Goal: Transaction & Acquisition: Obtain resource

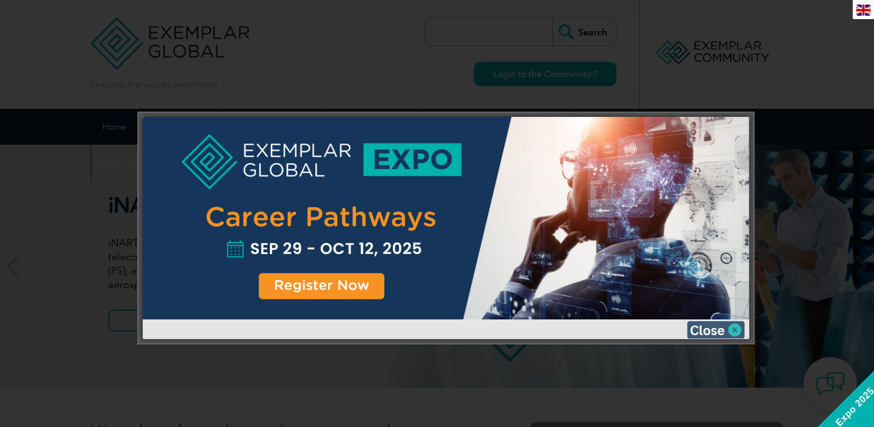
click at [706, 329] on img at bounding box center [716, 329] width 58 height 17
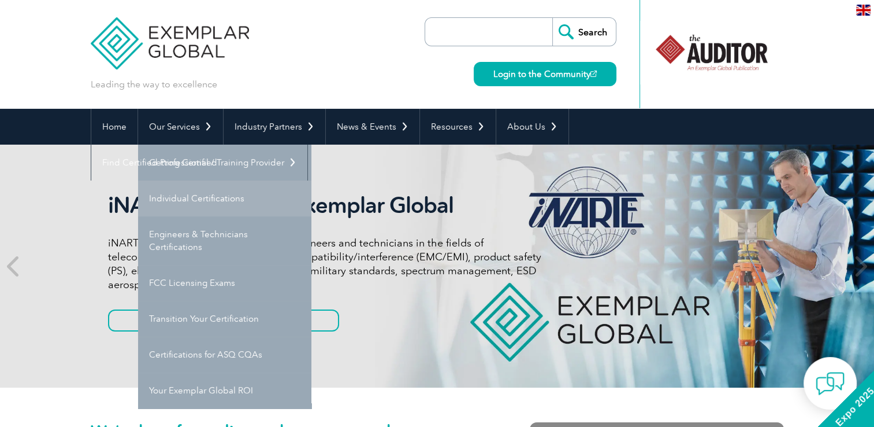
click at [185, 187] on link "Individual Certifications" at bounding box center [224, 198] width 173 height 36
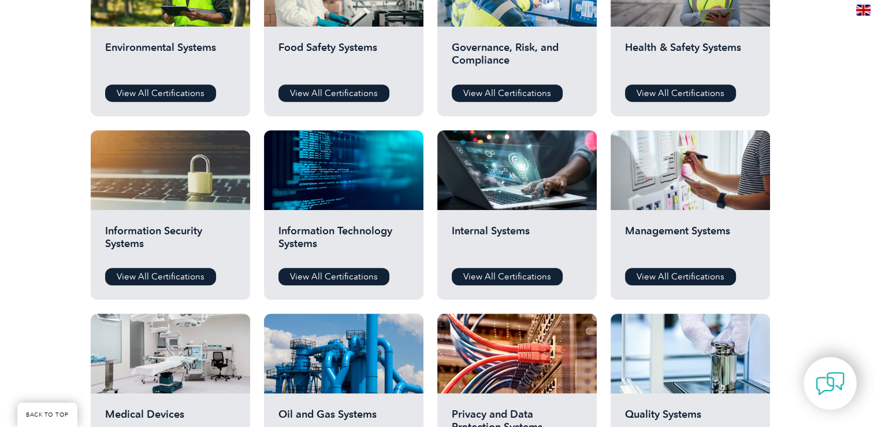
scroll to position [405, 0]
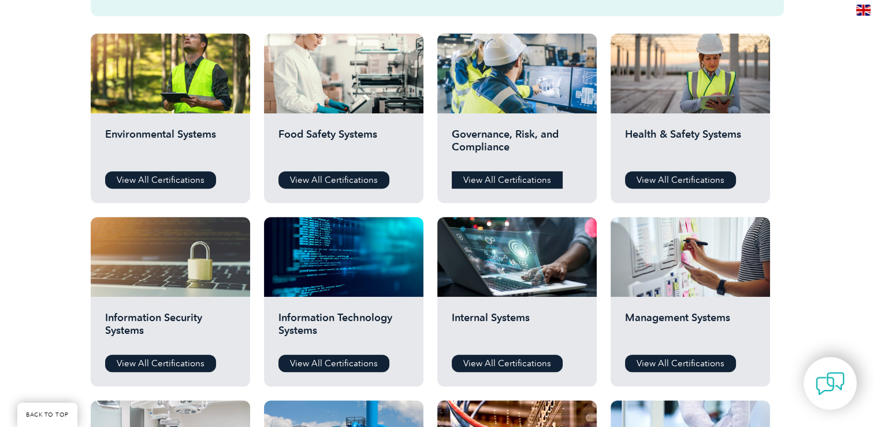
click at [510, 182] on link "View All Certifications" at bounding box center [507, 179] width 111 height 17
click at [155, 169] on div "Environmental Systems View All Certifications" at bounding box center [171, 158] width 160 height 90
click at [155, 175] on link "View All Certifications" at bounding box center [160, 179] width 111 height 17
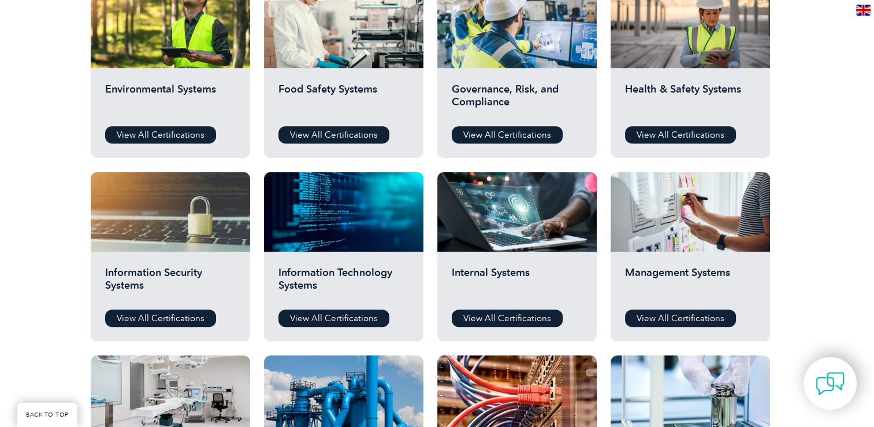
scroll to position [462, 0]
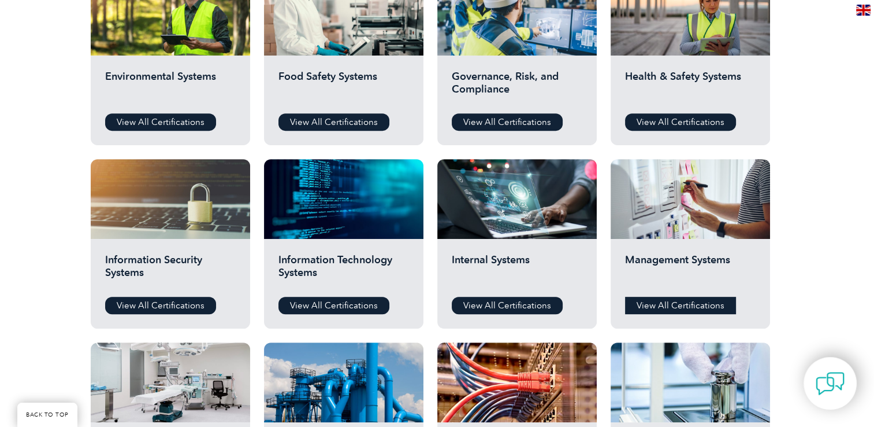
click at [663, 299] on link "View All Certifications" at bounding box center [680, 304] width 111 height 17
click at [656, 297] on link "View All Certifications" at bounding box center [680, 304] width 111 height 17
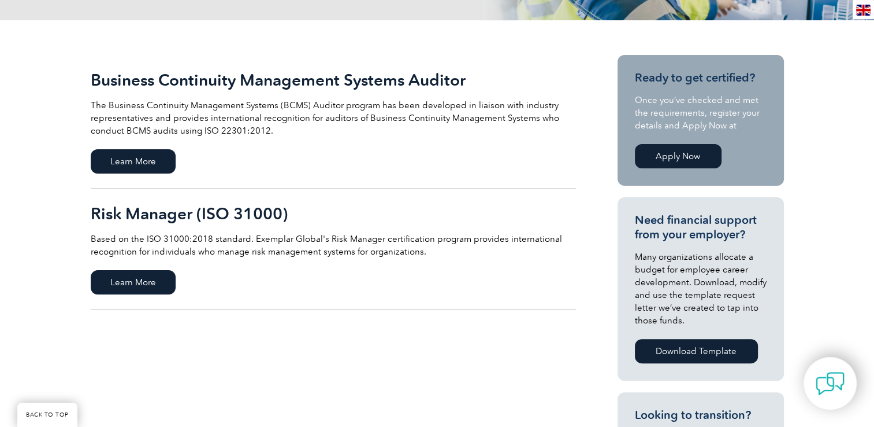
scroll to position [116, 0]
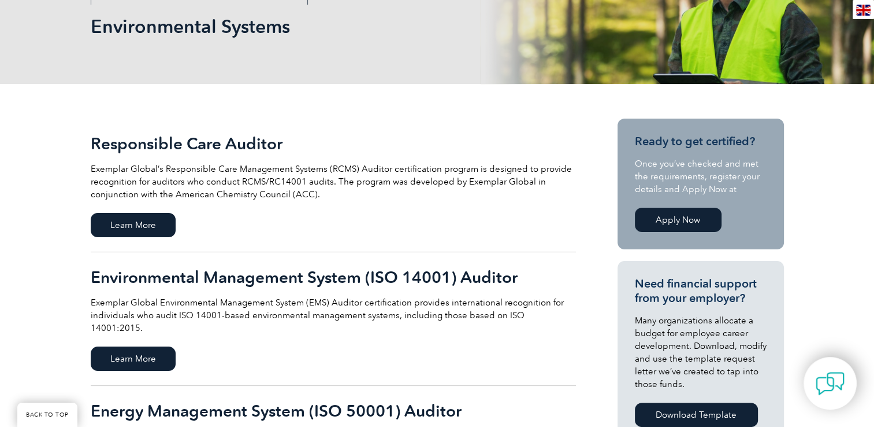
scroll to position [173, 0]
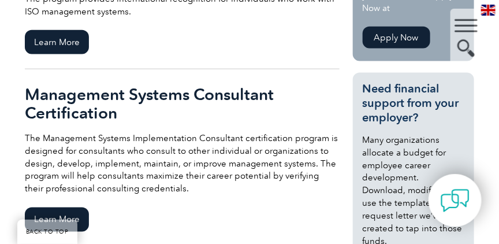
scroll to position [405, 0]
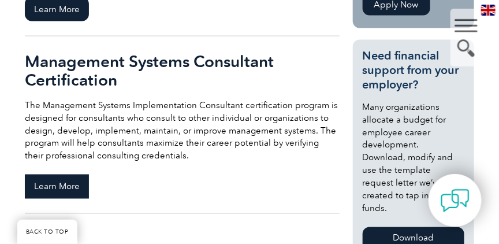
click at [57, 184] on span "Learn More" at bounding box center [57, 187] width 64 height 24
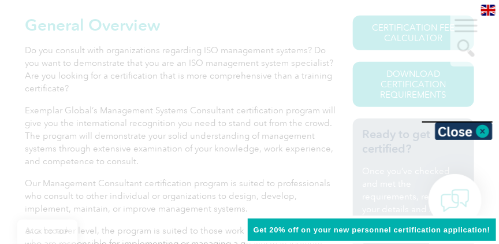
scroll to position [254, 0]
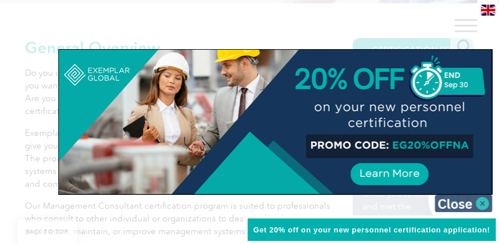
click at [471, 203] on img at bounding box center [464, 203] width 58 height 17
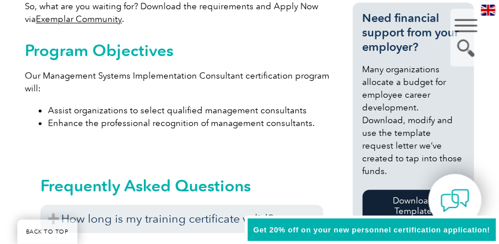
scroll to position [551, 0]
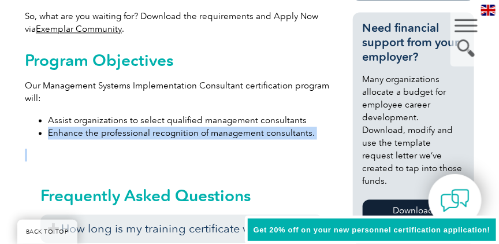
drag, startPoint x: 48, startPoint y: 131, endPoint x: 258, endPoint y: 143, distance: 210.2
click at [258, 143] on div "Program Objectives Our Management Systems Implementation Consultant certificati…" at bounding box center [182, 106] width 314 height 110
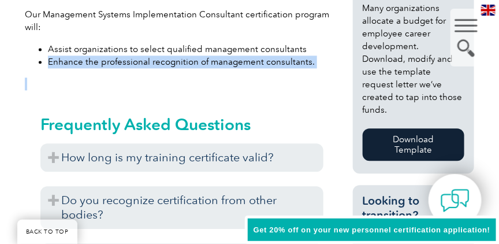
scroll to position [650, 0]
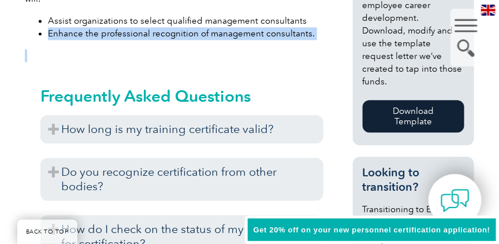
click at [448, 100] on link "Download Template" at bounding box center [414, 116] width 102 height 32
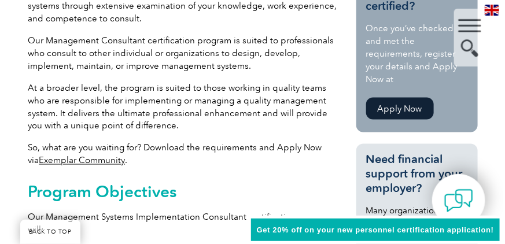
scroll to position [320, 0]
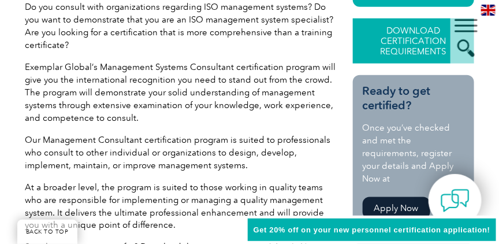
click at [407, 50] on link "Download Certification Requirements" at bounding box center [413, 40] width 121 height 45
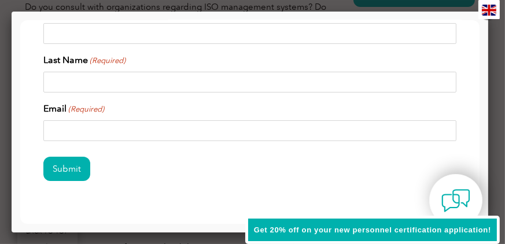
scroll to position [0, 0]
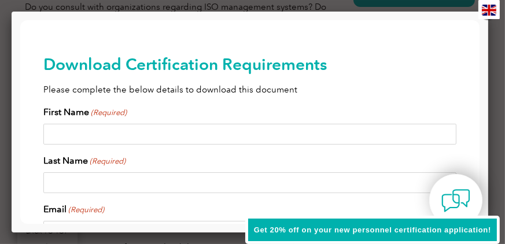
click at [268, 128] on input "First Name (Required)" at bounding box center [249, 134] width 413 height 21
click at [213, 179] on input "Last Name (Required)" at bounding box center [249, 182] width 413 height 21
click at [98, 140] on input "jade" at bounding box center [249, 134] width 413 height 21
type input "j"
type input "h"
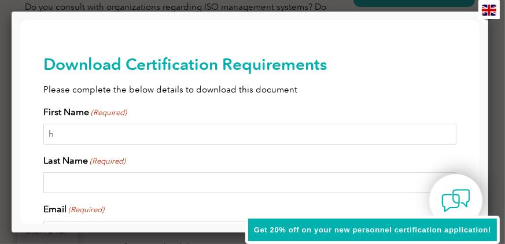
click at [88, 173] on input "Last Name (Required)" at bounding box center [249, 182] width 413 height 21
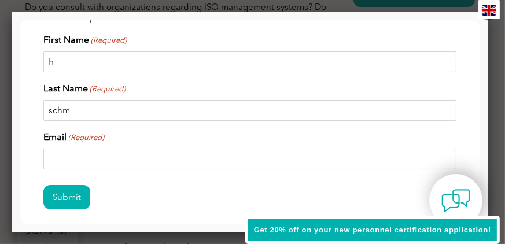
scroll to position [99, 0]
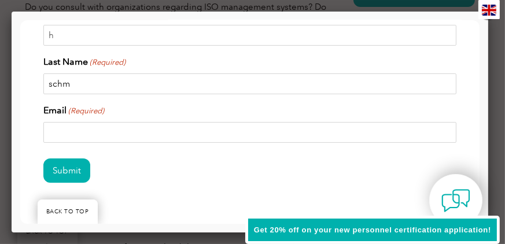
type input "schm"
click at [92, 127] on input "Email (Required)" at bounding box center [249, 132] width 413 height 21
type input "[EMAIL_ADDRESS][DOMAIN_NAME]"
click at [102, 83] on input "schm" at bounding box center [249, 83] width 413 height 21
click at [107, 91] on input "schm" at bounding box center [249, 83] width 413 height 21
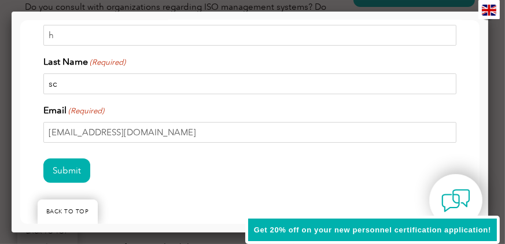
type input "s"
type input "supplychain"
click at [93, 42] on input "h" at bounding box center [249, 35] width 413 height 21
type input "email"
click at [64, 158] on input "Submit" at bounding box center [66, 170] width 47 height 24
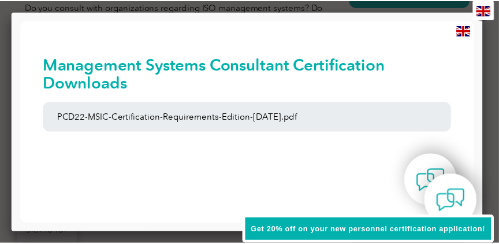
scroll to position [0, 0]
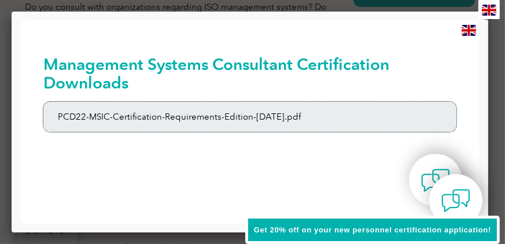
click at [91, 120] on link "PCD22-MSIC-Certification-Requirements-Edition-[DATE].pdf" at bounding box center [249, 117] width 413 height 30
click at [444, 9] on div at bounding box center [252, 122] width 505 height 244
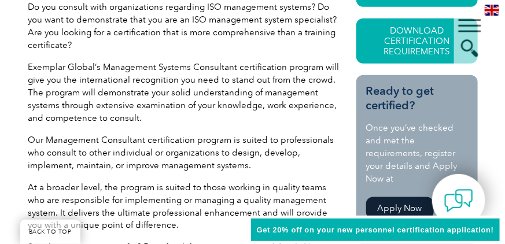
scroll to position [221, 0]
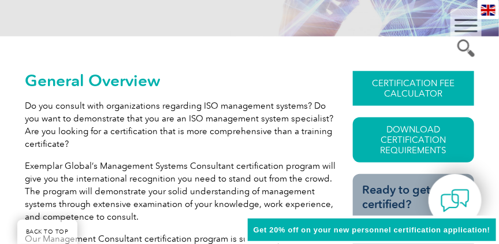
click at [381, 86] on link "CERTIFICATION FEE CALCULATOR" at bounding box center [413, 88] width 121 height 35
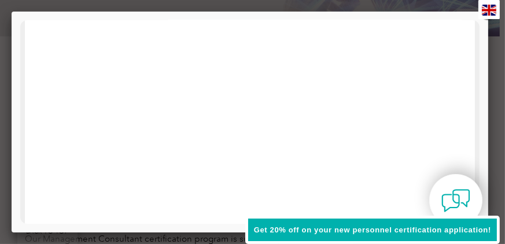
scroll to position [0, 0]
